Goal: Transaction & Acquisition: Download file/media

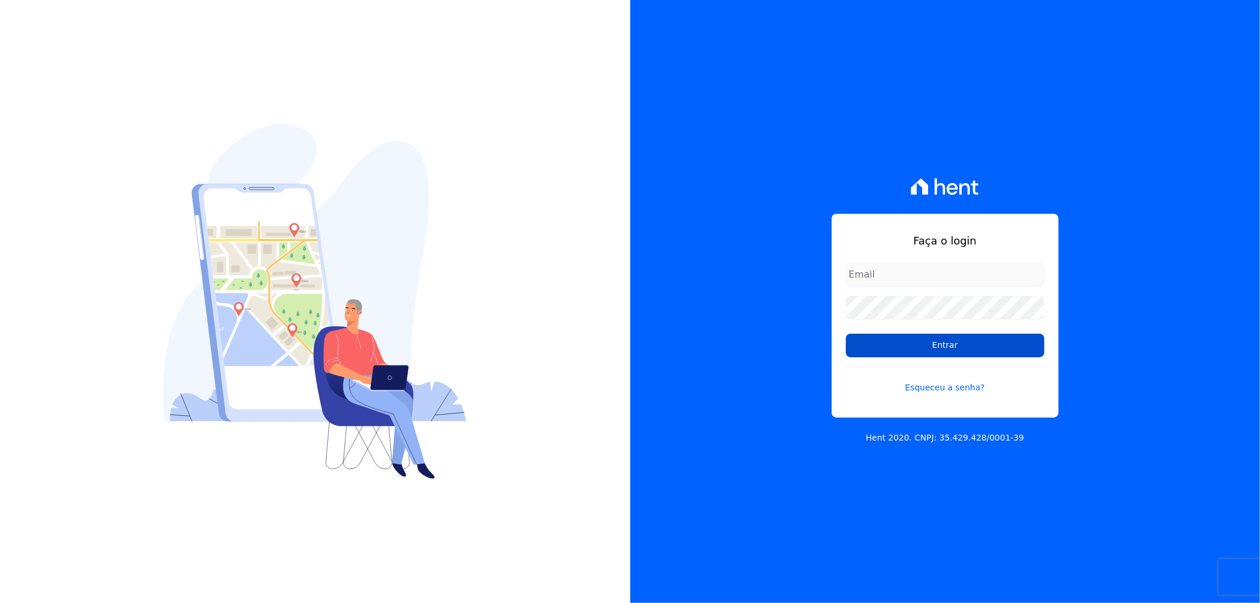
type input "recepcao@vilaurbe.com.br"
click at [991, 344] on input "Entrar" at bounding box center [945, 346] width 199 height 24
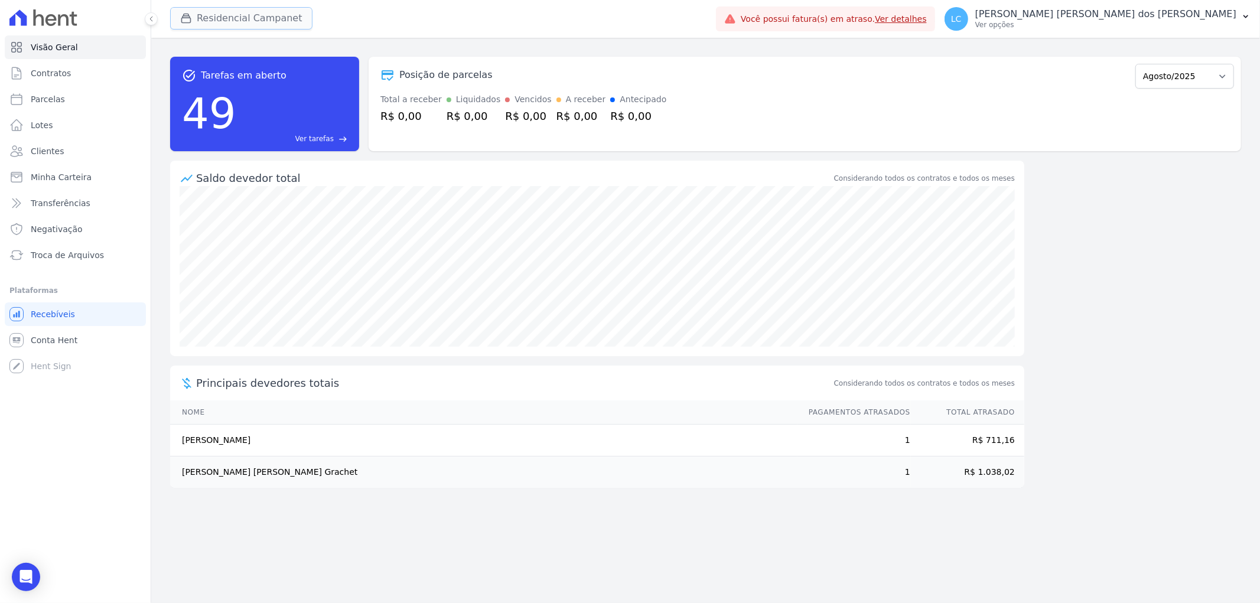
click at [240, 21] on button "Residencial Campanet" at bounding box center [241, 18] width 142 height 22
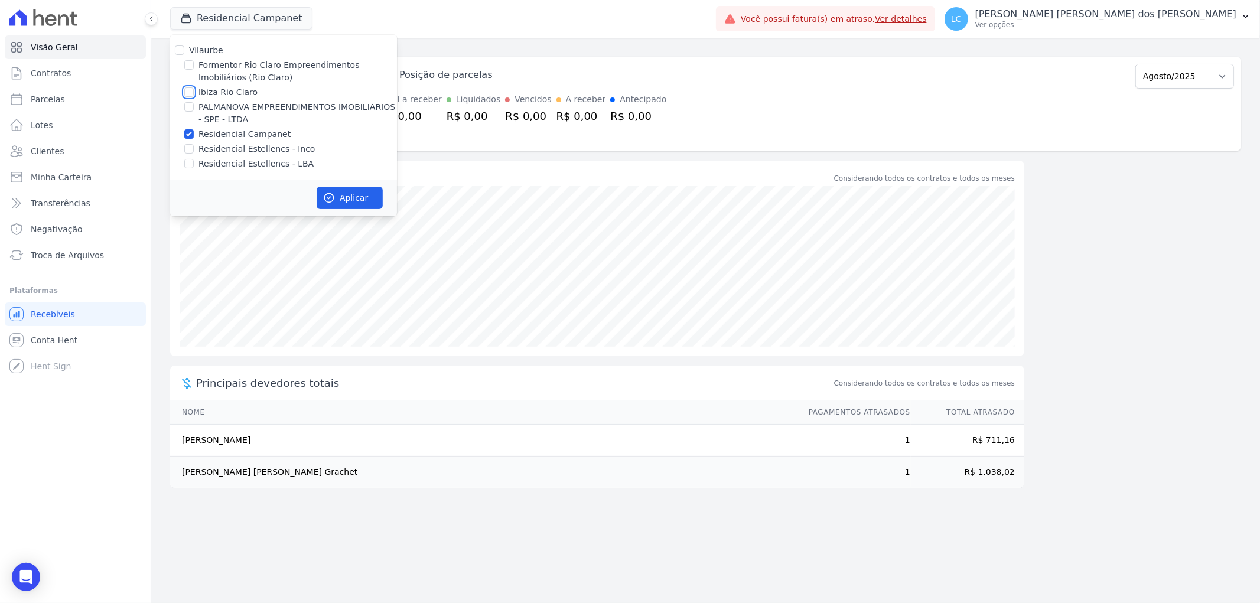
click at [189, 92] on input "Ibiza Rio Claro" at bounding box center [188, 91] width 9 height 9
checkbox input "true"
click at [190, 134] on input "Residencial Campanet" at bounding box center [188, 133] width 9 height 9
checkbox input "false"
click at [359, 191] on button "Aplicar" at bounding box center [350, 198] width 66 height 22
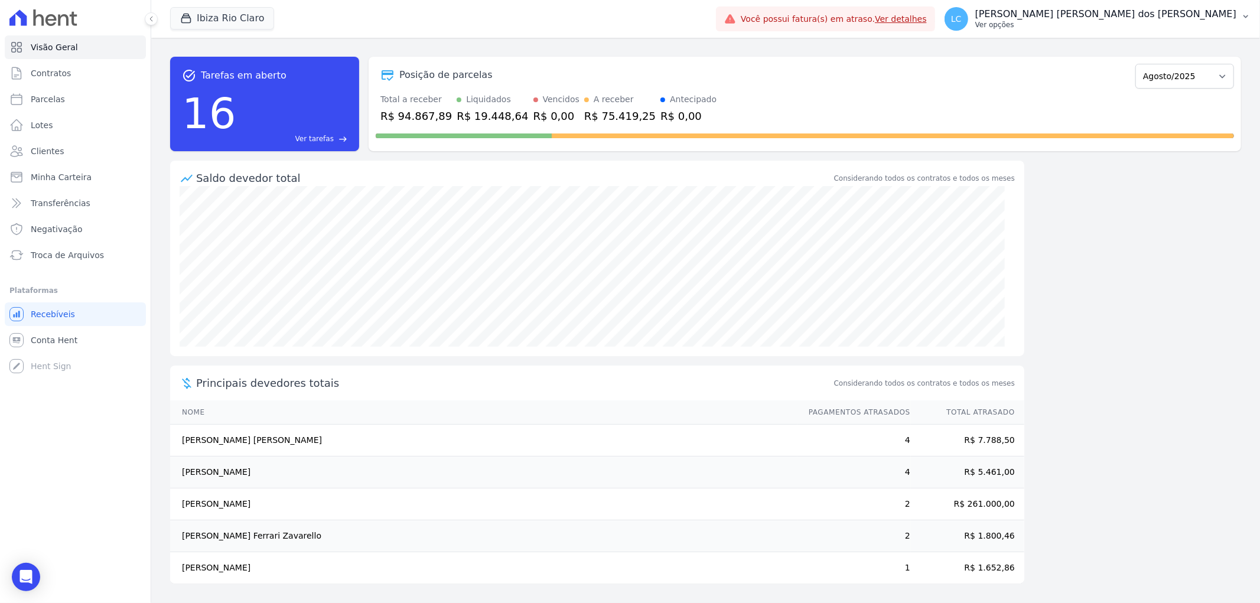
click at [962, 21] on span "LC" at bounding box center [956, 19] width 11 height 8
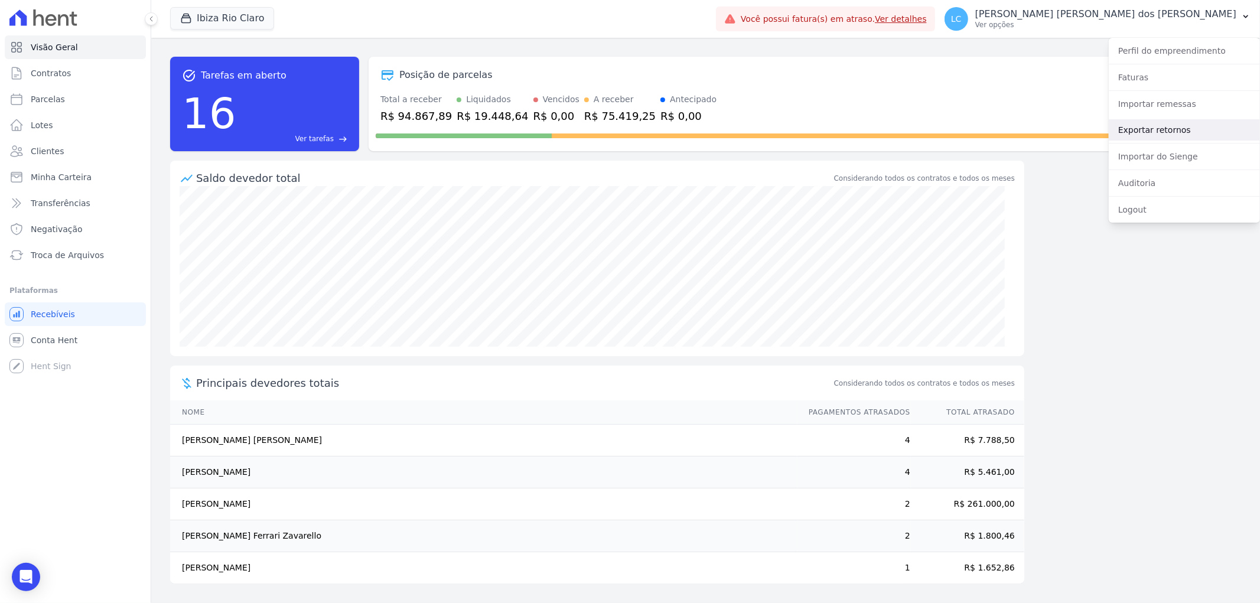
click at [1165, 132] on link "Exportar retornos" at bounding box center [1184, 129] width 151 height 21
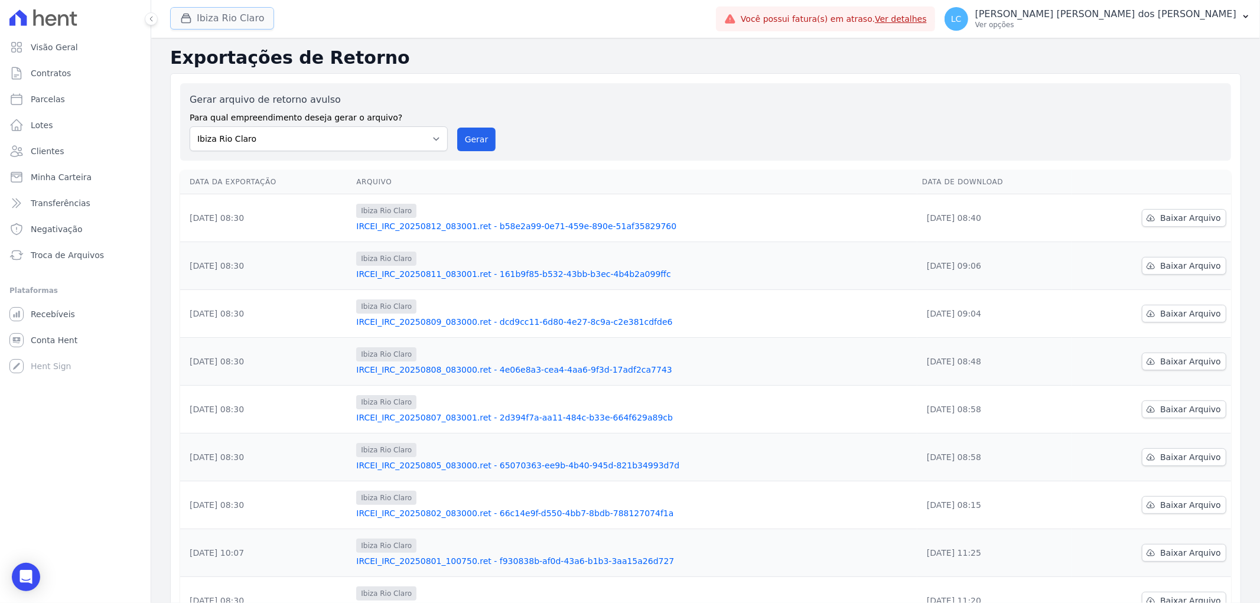
click at [241, 11] on button "Ibiza Rio Claro" at bounding box center [222, 18] width 104 height 22
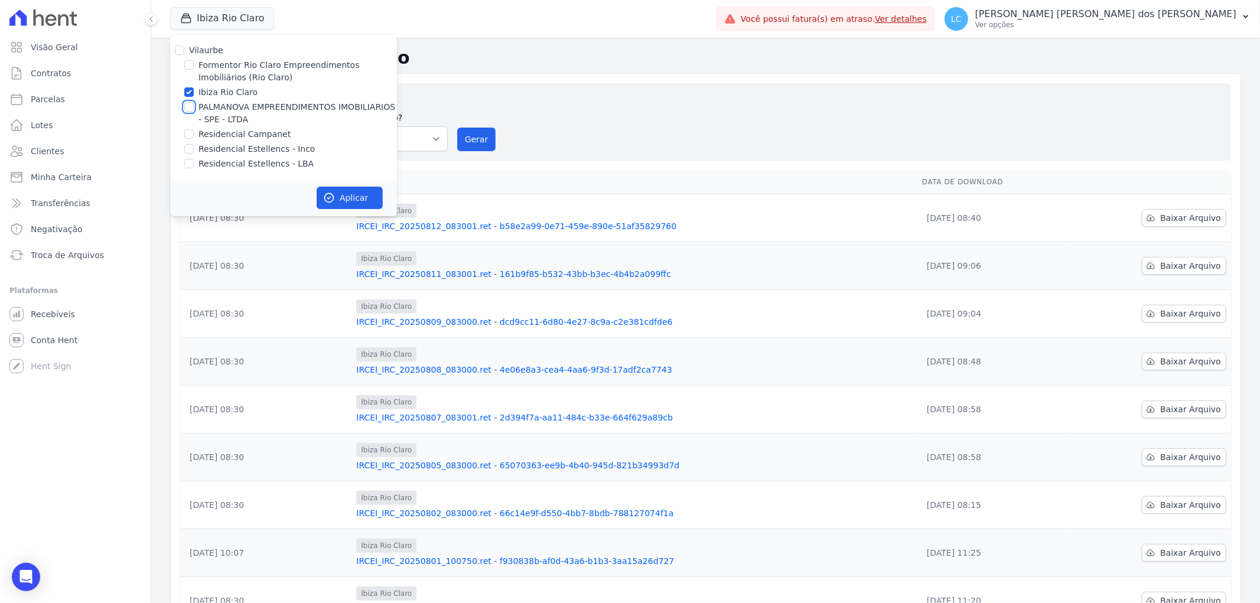
click at [187, 105] on input "PALMANOVA EMPREENDIMENTOS IMOBILIARIOS - SPE - LTDA" at bounding box center [188, 106] width 9 height 9
checkbox input "true"
click at [187, 96] on input "Ibiza Rio Claro" at bounding box center [188, 91] width 9 height 9
checkbox input "false"
click at [347, 197] on button "Aplicar" at bounding box center [350, 198] width 66 height 22
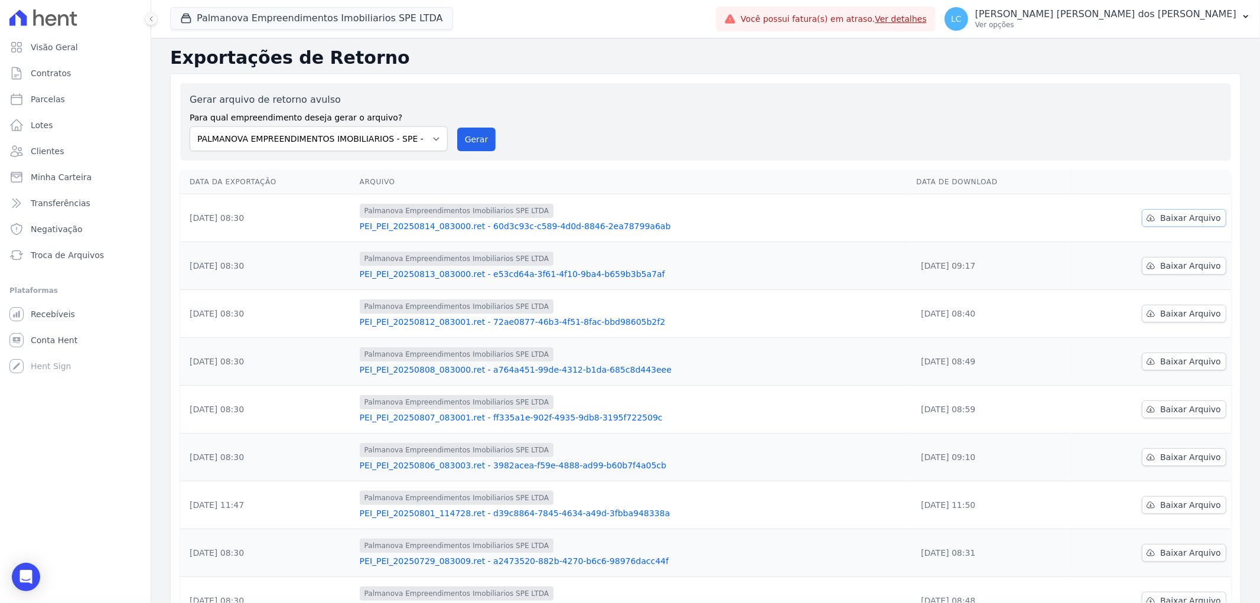
click at [1182, 223] on span "Baixar Arquivo" at bounding box center [1190, 218] width 61 height 12
click at [249, 14] on button "Palmanova Empreendimentos Imobiliarios SPE LTDA" at bounding box center [311, 18] width 283 height 22
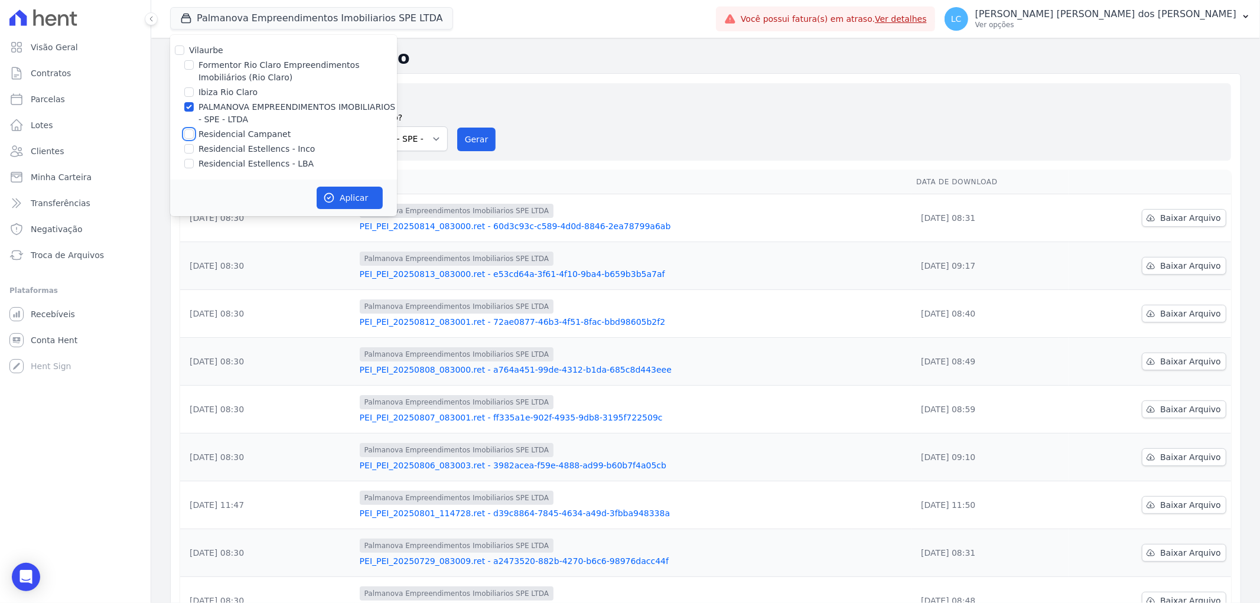
click at [189, 133] on input "Residencial Campanet" at bounding box center [188, 133] width 9 height 9
checkbox input "true"
click at [190, 109] on input "PALMANOVA EMPREENDIMENTOS IMOBILIARIOS - SPE - LTDA" at bounding box center [188, 106] width 9 height 9
checkbox input "false"
click at [331, 200] on icon "button" at bounding box center [329, 198] width 12 height 12
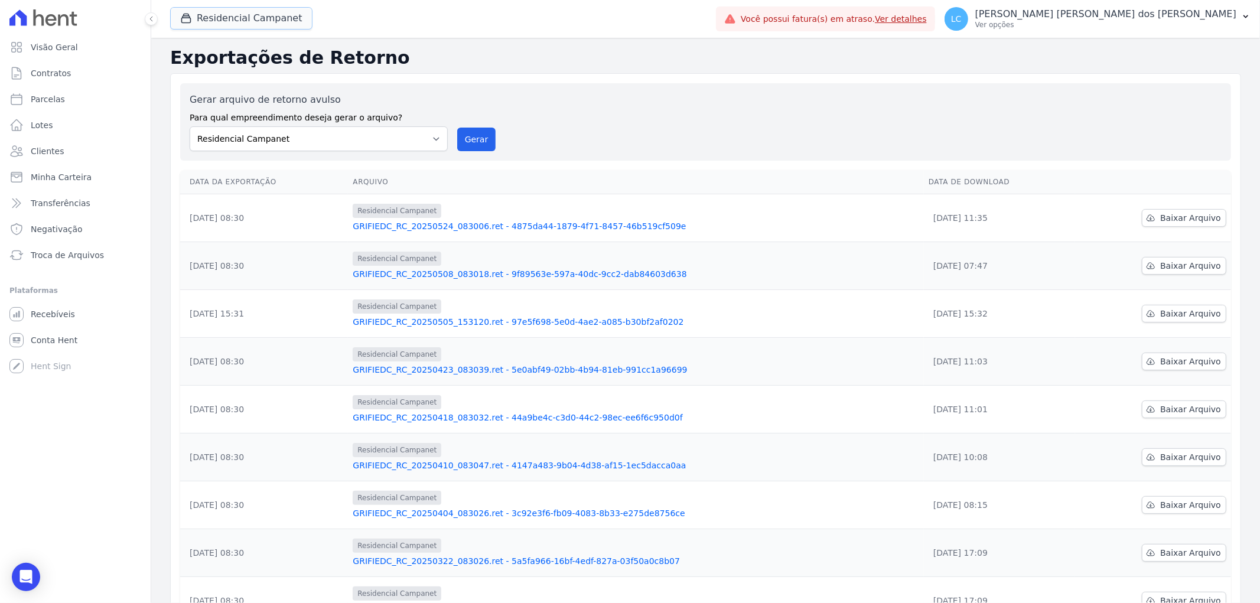
drag, startPoint x: 247, startPoint y: 24, endPoint x: 245, endPoint y: 38, distance: 14.4
click at [247, 22] on button "Residencial Campanet" at bounding box center [241, 18] width 142 height 22
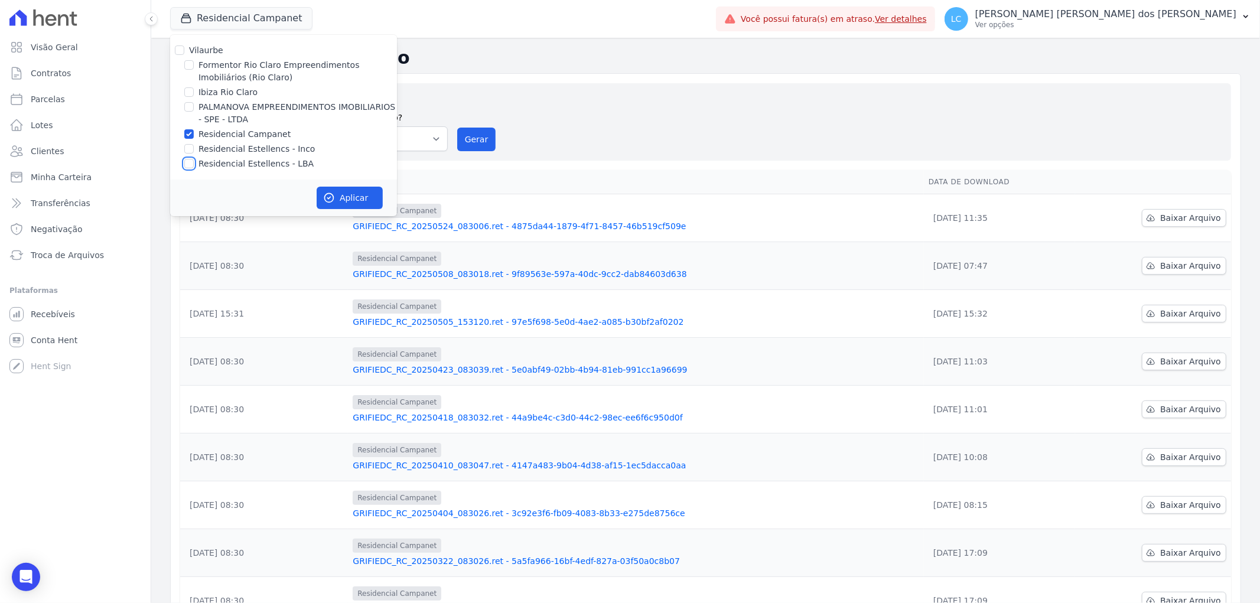
click at [189, 163] on input "Residencial Estellencs - LBA" at bounding box center [188, 163] width 9 height 9
checkbox input "true"
click at [186, 127] on div "Vilaurbe Formentor Rio Claro Empreendimentos Imobiliários (Rio Claro) Ibiza Rio…" at bounding box center [283, 107] width 227 height 145
click at [187, 132] on input "Residencial Campanet" at bounding box center [188, 133] width 9 height 9
checkbox input "false"
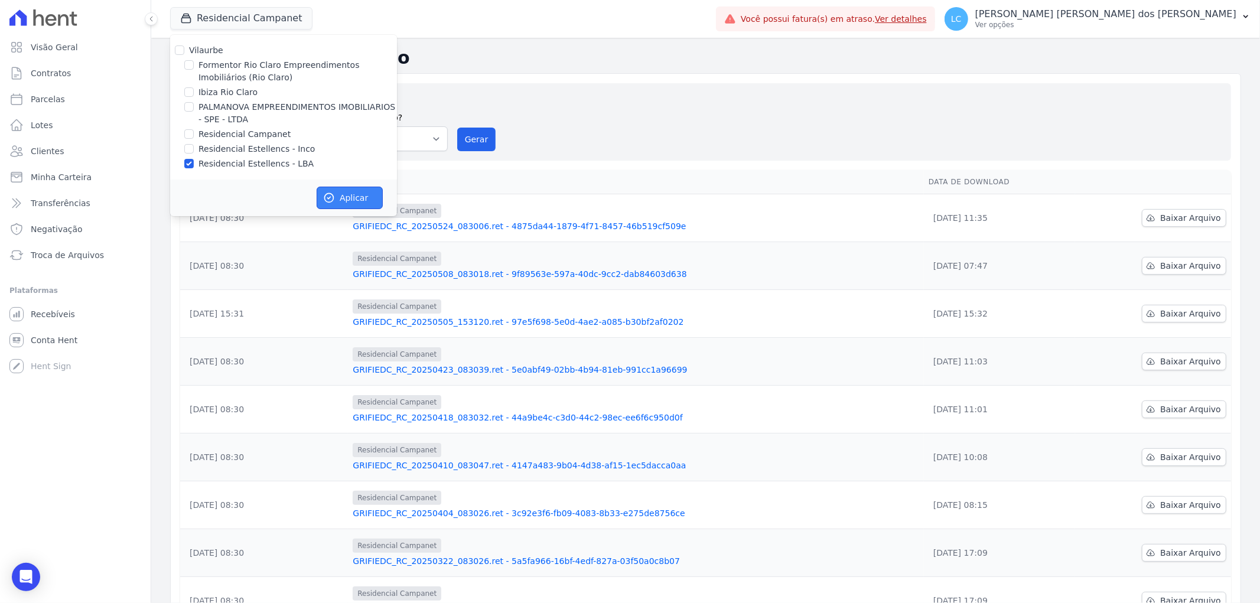
click at [338, 196] on button "Aplicar" at bounding box center [350, 198] width 66 height 22
